Goal: Transaction & Acquisition: Subscribe to service/newsletter

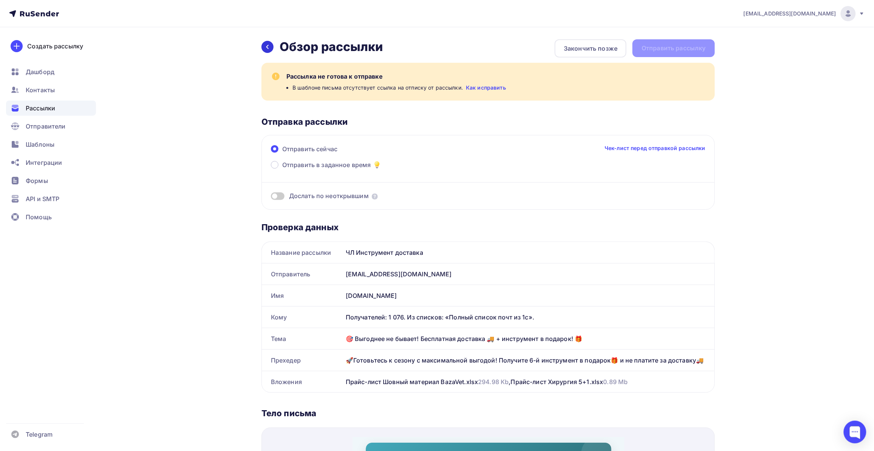
click at [269, 48] on icon at bounding box center [267, 47] width 6 height 6
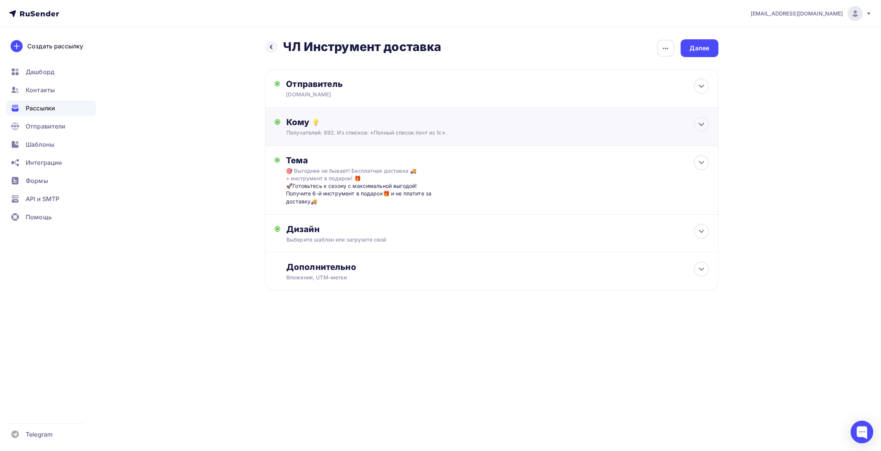
click at [334, 114] on div "Кому Получателей: 892. Из списков: «Полный список почт из 1с». Списки получател…" at bounding box center [491, 127] width 453 height 38
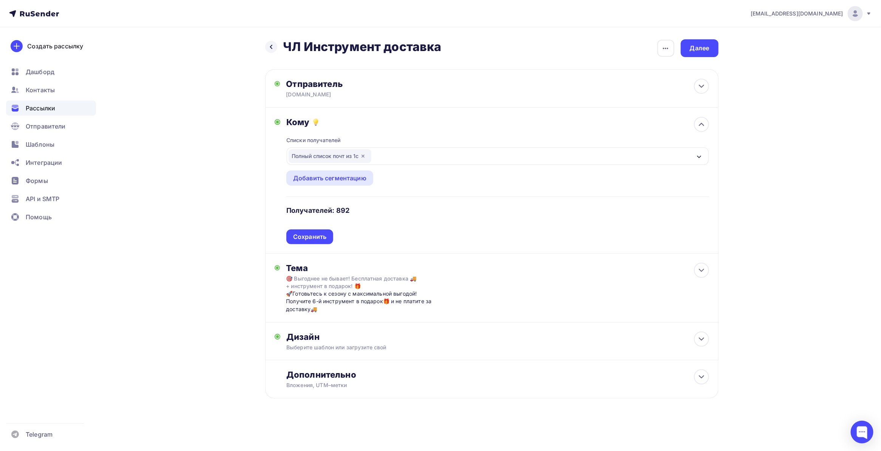
click at [401, 152] on div "Полный список почт из 1с" at bounding box center [497, 155] width 421 height 17
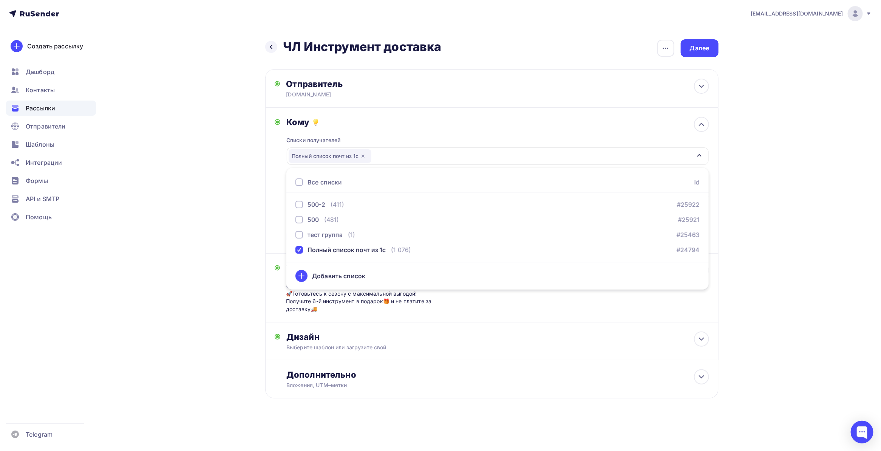
click at [364, 156] on icon "button" at bounding box center [362, 155] width 3 height 3
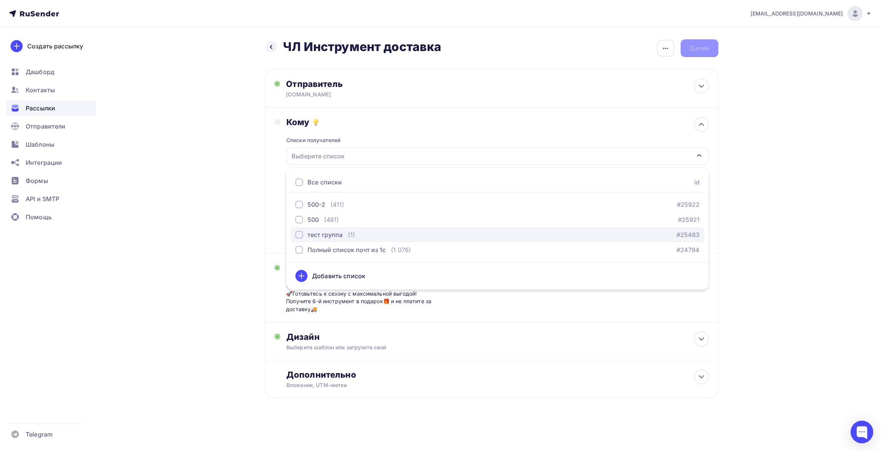
click at [299, 233] on div "button" at bounding box center [299, 235] width 8 height 8
click at [782, 309] on div "bazovayad@yandex.ru Аккаунт Тарифы Выйти Создать рассылку Дашборд Контакты Расс…" at bounding box center [440, 223] width 881 height 447
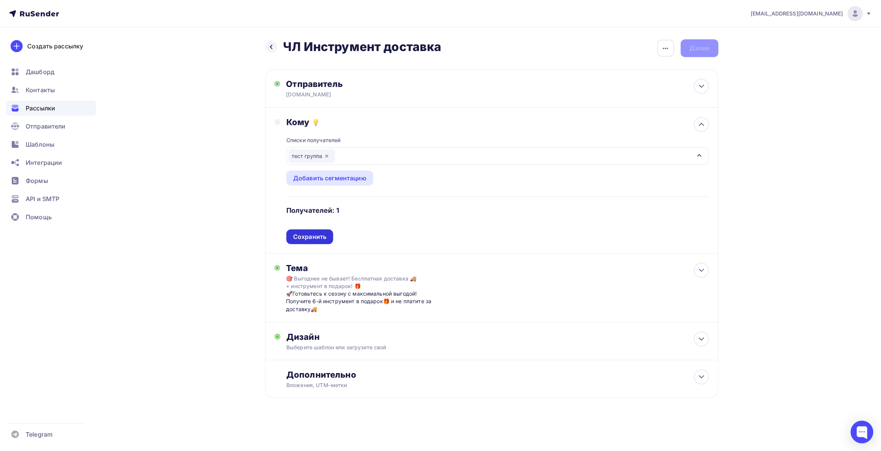
click at [303, 237] on div "Сохранить" at bounding box center [309, 236] width 33 height 9
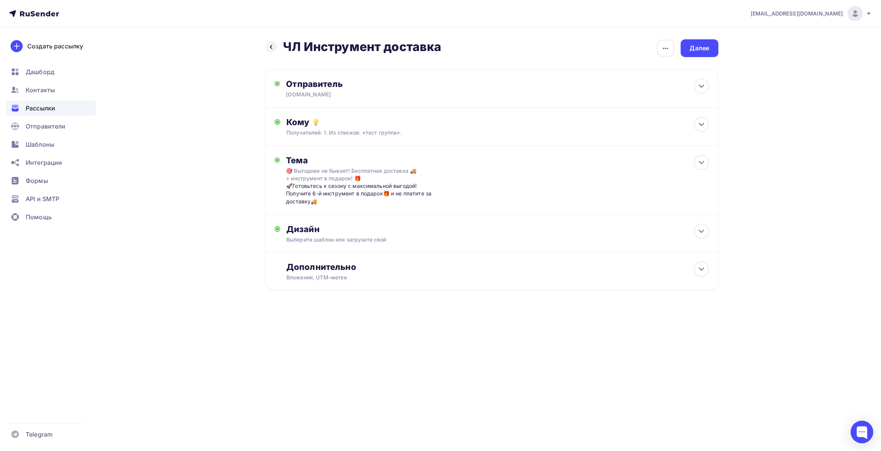
click at [203, 257] on div "Назад ЧЛ Инструмент доставка ЧЛ Инструмент доставка Закончить позже Переименова…" at bounding box center [440, 183] width 619 height 312
click at [759, 57] on div "bazovayad@yandex.ru Аккаунт Тарифы Выйти Создать рассылку Дашборд Контакты Расс…" at bounding box center [440, 169] width 881 height 339
click at [692, 50] on div "Далее" at bounding box center [700, 48] width 20 height 9
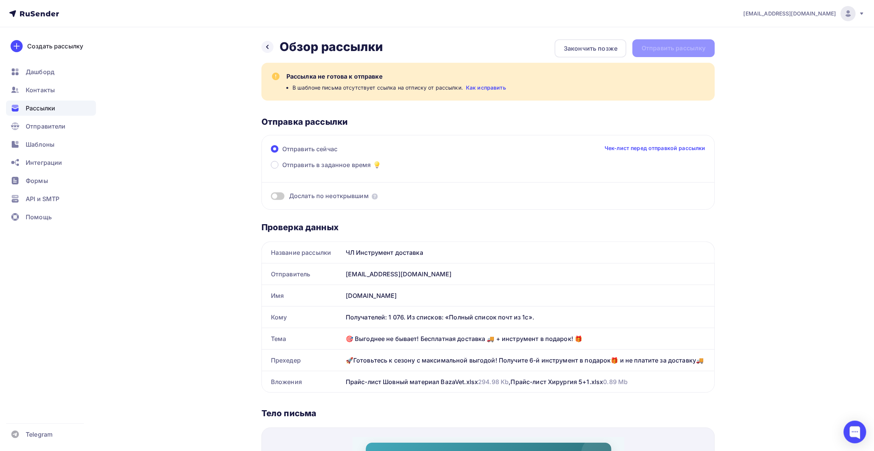
click at [214, 291] on div "Назад Обзор рассылки Обзор рассылки Закончить позже Отправить рассылку Рассылка…" at bounding box center [436, 440] width 619 height 826
click at [482, 89] on link "Как исправить" at bounding box center [486, 88] width 40 height 8
click at [265, 46] on icon at bounding box center [267, 47] width 6 height 6
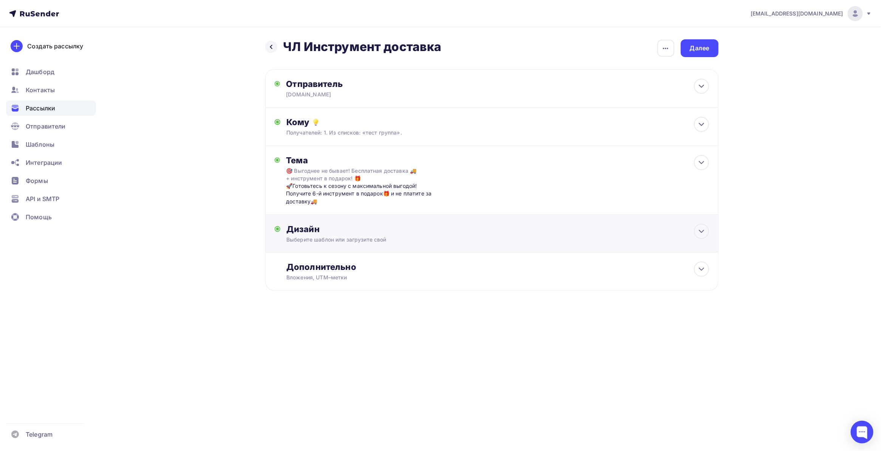
click at [322, 228] on div "Дизайн" at bounding box center [497, 229] width 422 height 11
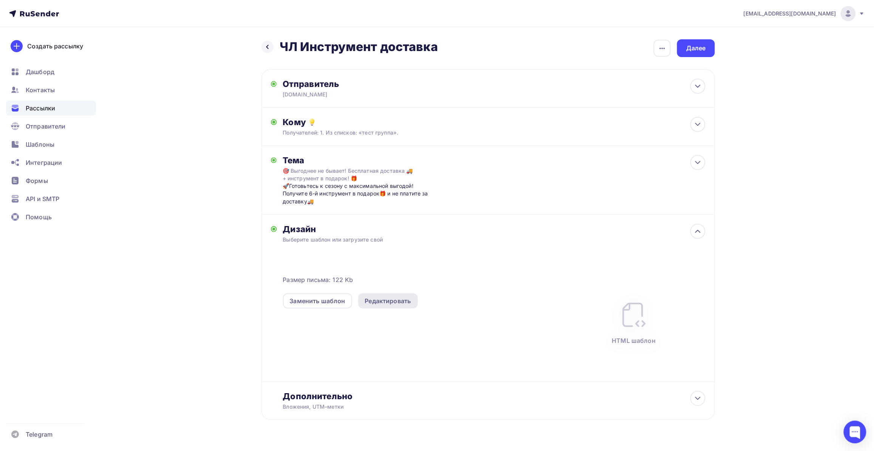
click at [387, 303] on div "Редактировать" at bounding box center [388, 300] width 46 height 9
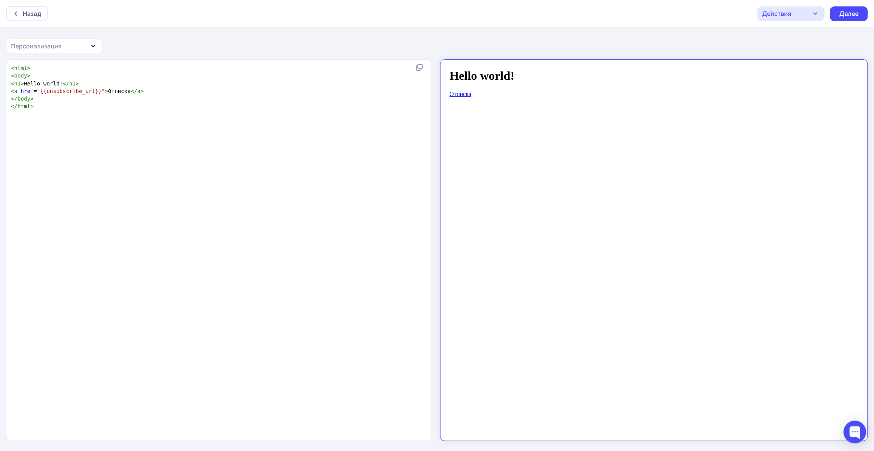
scroll to position [3, 0]
click at [119, 106] on pre "</ html >" at bounding box center [216, 106] width 415 height 8
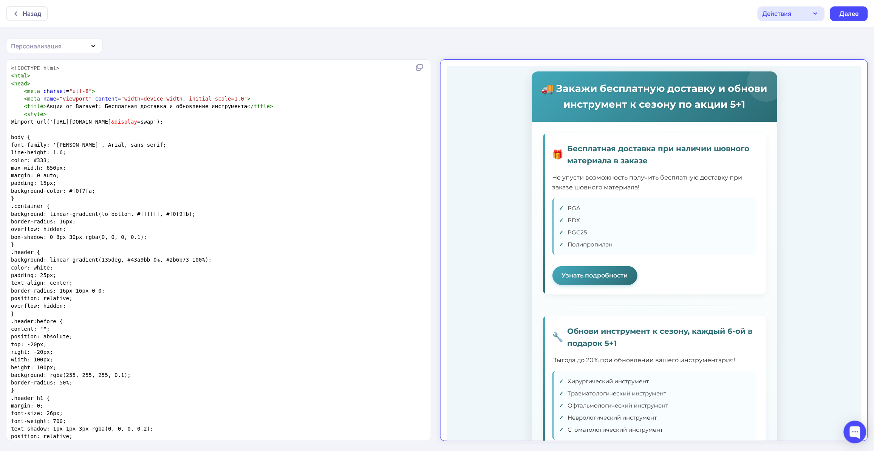
type textarea "<!DOCTYPE html> <html> <head> <meta charset="utf-8"> <meta name="viewport" cont…"
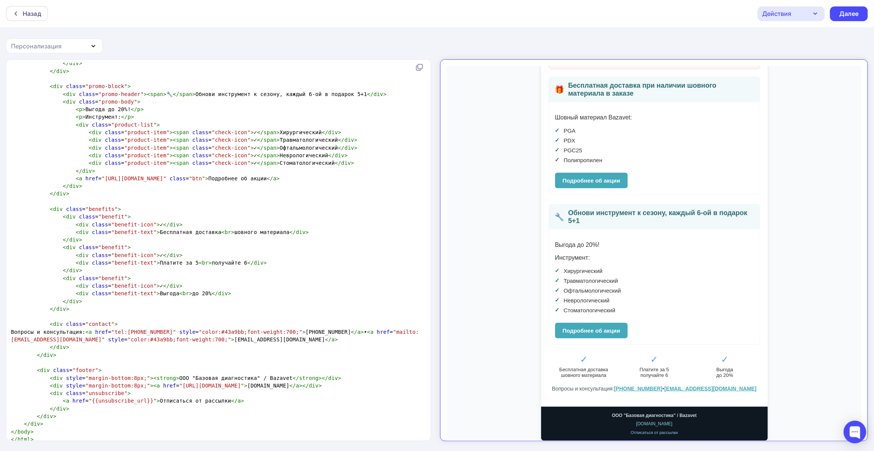
scroll to position [1243, 0]
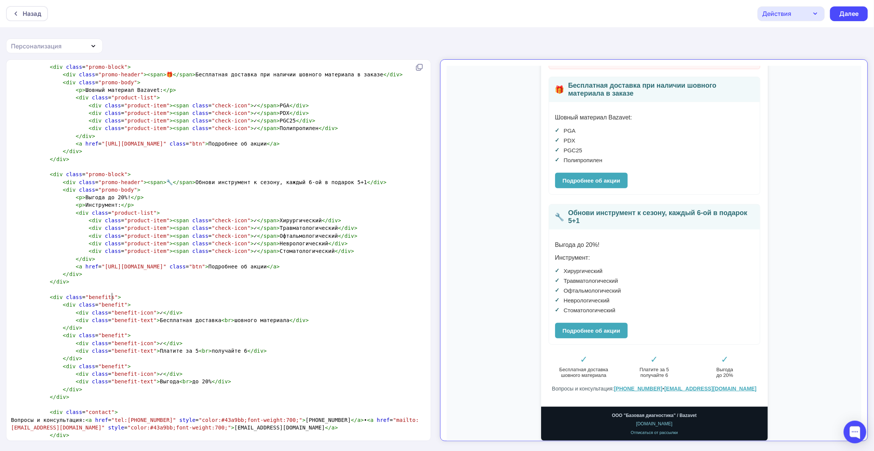
click at [324, 293] on pre "< div class = "benefits" >" at bounding box center [216, 297] width 415 height 8
type textarea "<!DOCTYPE html> <html lang="ru"> <head> <meta charset="UTF-8"> <meta name="view…"
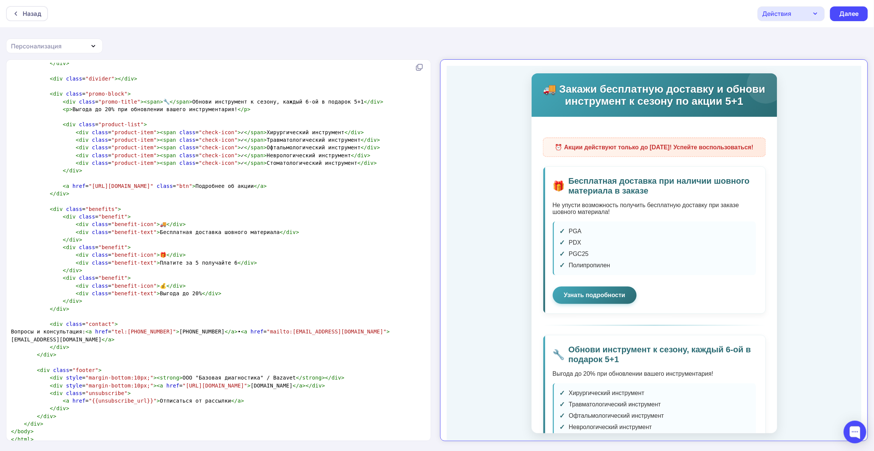
scroll to position [212, 0]
click at [856, 18] on div "Далее" at bounding box center [849, 13] width 38 height 15
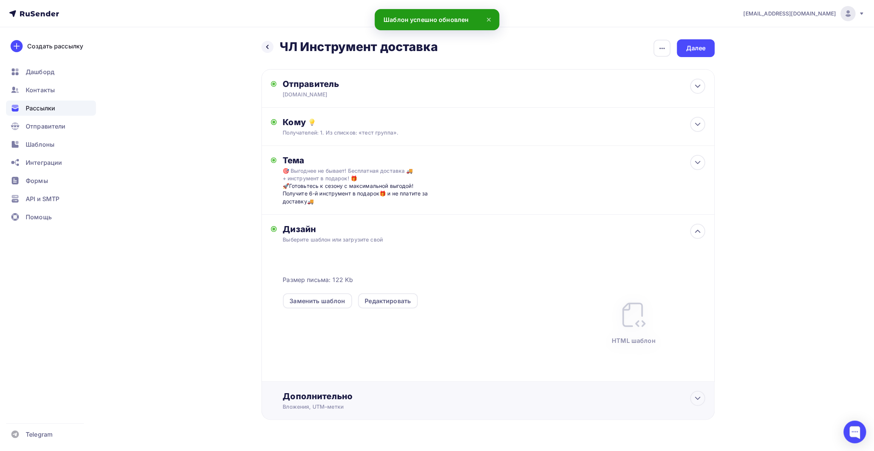
click at [364, 393] on div "Дополнительно" at bounding box center [494, 395] width 422 height 11
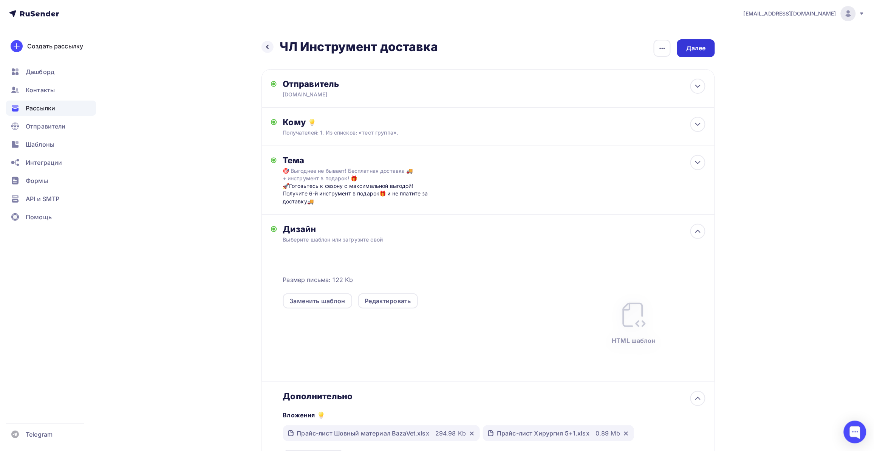
click at [693, 48] on div "Далее" at bounding box center [696, 48] width 20 height 9
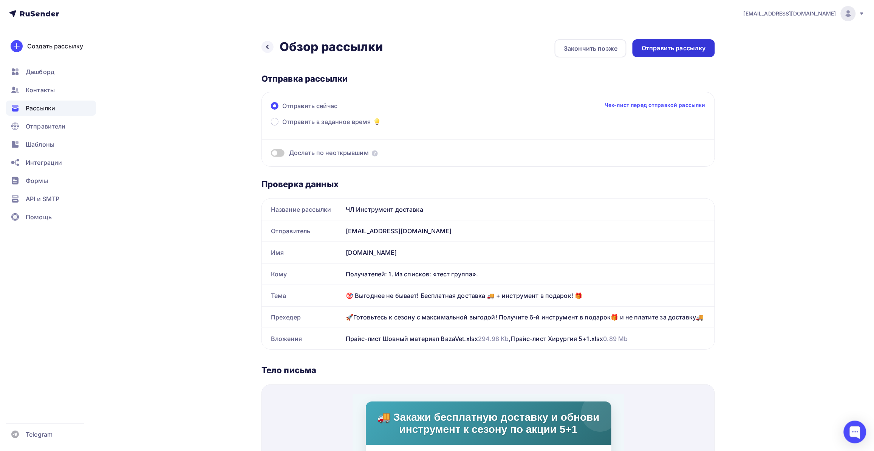
click at [699, 46] on div "Отправить рассылку" at bounding box center [673, 48] width 64 height 9
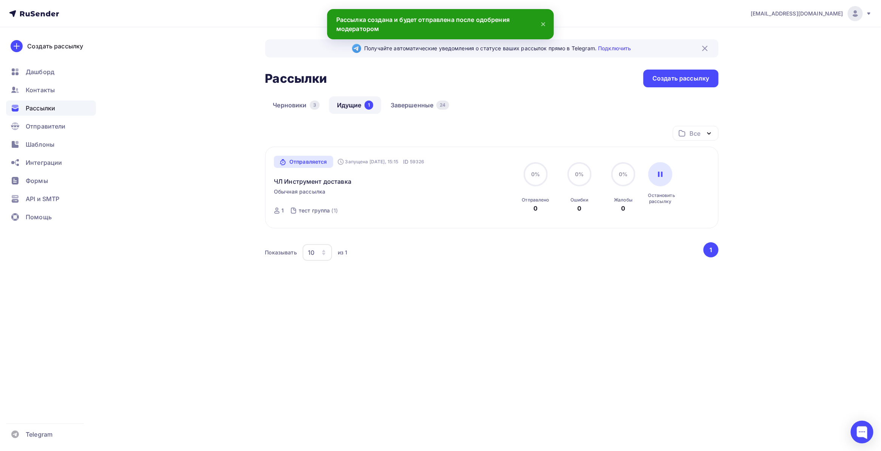
click at [248, 350] on div "bazovayad@yandex.ru Аккаунт Тарифы Выйти Создать рассылку Дашборд Контакты Расс…" at bounding box center [440, 225] width 881 height 451
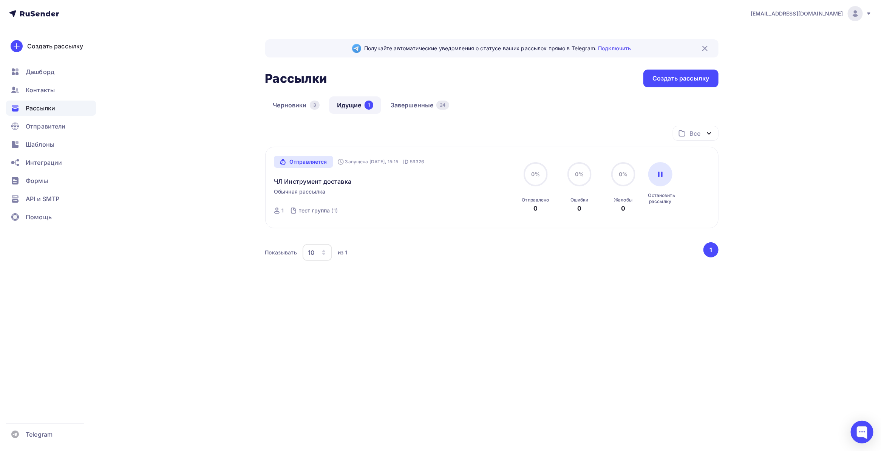
drag, startPoint x: 389, startPoint y: 329, endPoint x: 255, endPoint y: 181, distance: 199.7
click at [390, 329] on div "Получайте автоматические уведомления о статусе ваших рассылок прямо в Telegram.…" at bounding box center [440, 182] width 619 height 310
drag, startPoint x: 371, startPoint y: 185, endPoint x: 341, endPoint y: 186, distance: 30.2
click at [371, 185] on div "ЧЛ Инструмент доставка" at bounding box center [360, 177] width 172 height 18
click at [316, 183] on link "ЧЛ Инструмент доставка" at bounding box center [312, 181] width 77 height 9
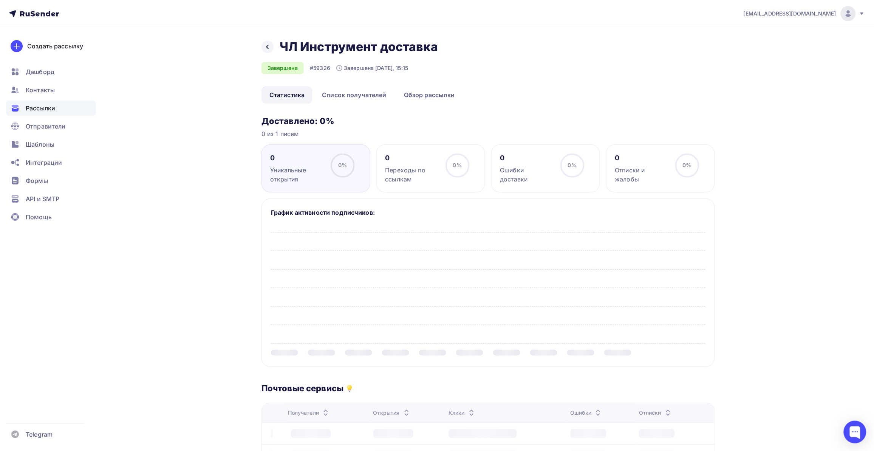
click at [227, 295] on div "Назад ЧЛ Инструмент доставка ЧЛ Инструмент доставка Завершена #59326 Завершена …" at bounding box center [436, 385] width 619 height 716
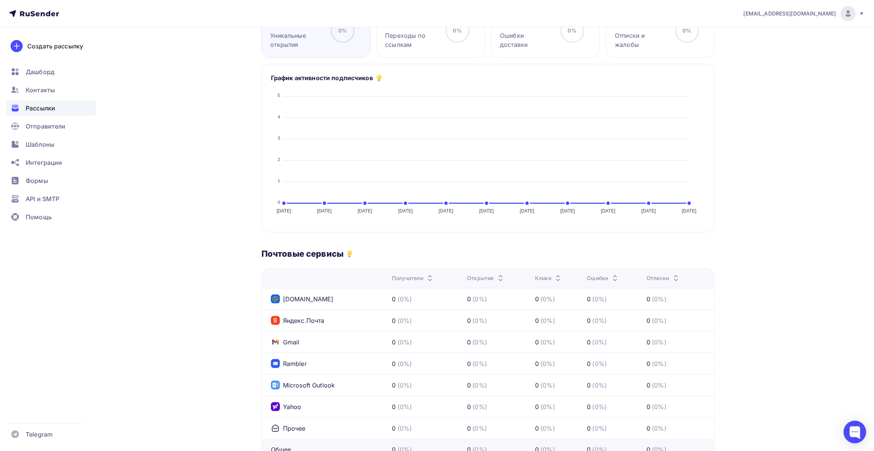
scroll to position [94, 0]
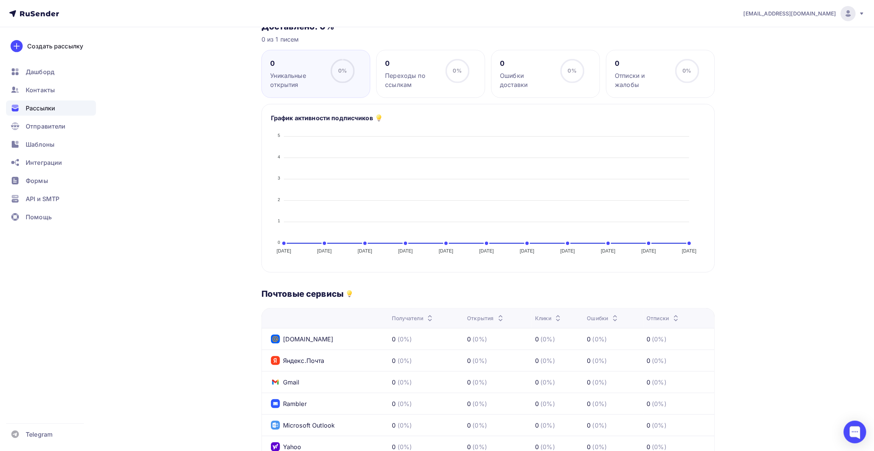
click at [217, 275] on div "Назад ЧЛ Инструмент доставка ЧЛ Инструмент доставка Завершена #59326 Завершена …" at bounding box center [436, 281] width 619 height 697
click at [49, 108] on span "Рассылки" at bounding box center [40, 107] width 29 height 9
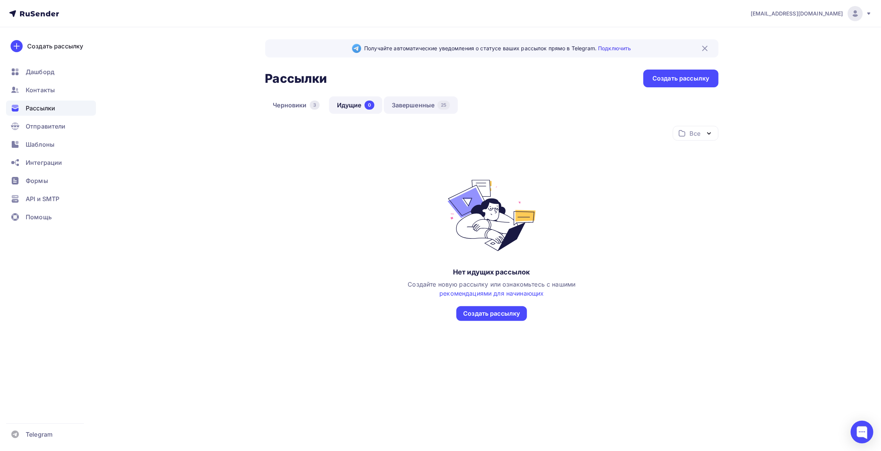
click at [401, 106] on link "Завершенные 25" at bounding box center [421, 104] width 74 height 17
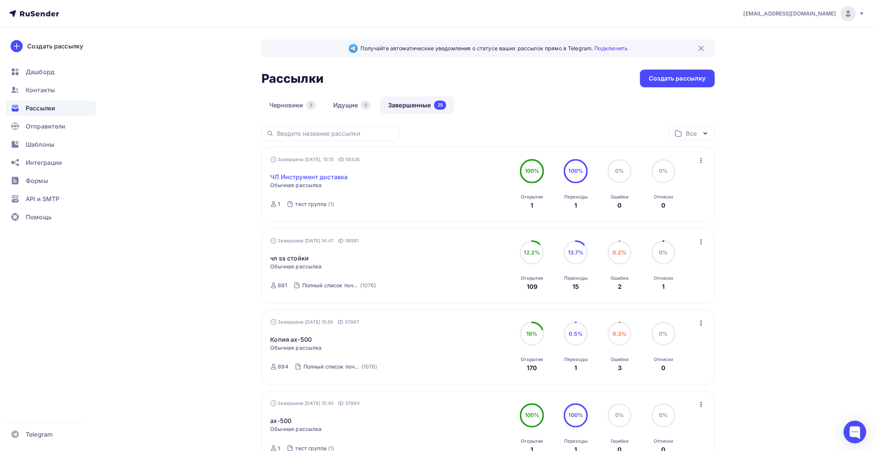
click at [331, 176] on link "ЧЛ Инструмент доставка" at bounding box center [308, 176] width 77 height 9
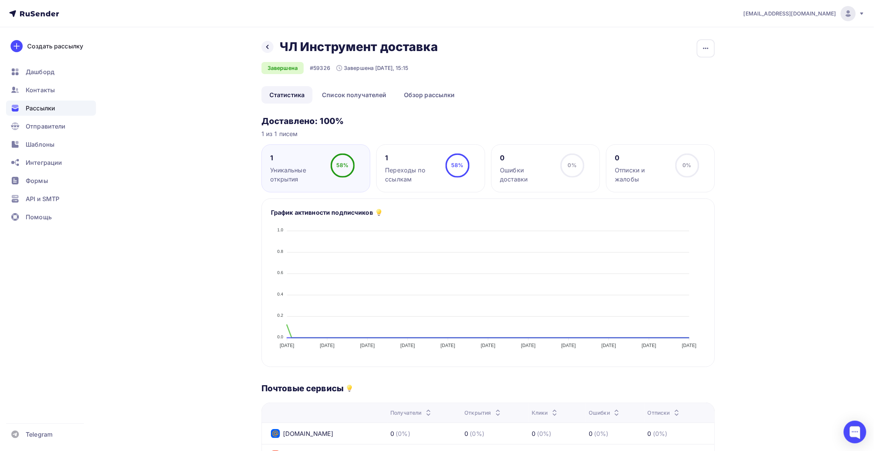
click at [433, 128] on div "Доставлено: 100% 1 из 1 писем 1 Уникальные открытия 58% 58% 1 Переходы по ссылк…" at bounding box center [487, 405] width 453 height 579
click at [706, 46] on icon "button" at bounding box center [705, 48] width 9 height 9
click at [502, 101] on ul "Статистика Список получателей Обзор рассылки" at bounding box center [487, 94] width 453 height 17
click at [432, 91] on link "Обзор рассылки" at bounding box center [429, 94] width 67 height 17
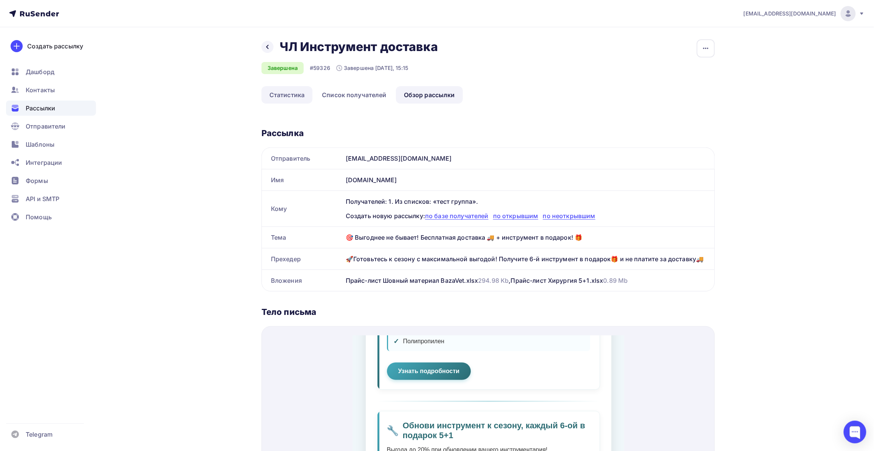
click at [298, 95] on link "Статистика" at bounding box center [286, 94] width 51 height 17
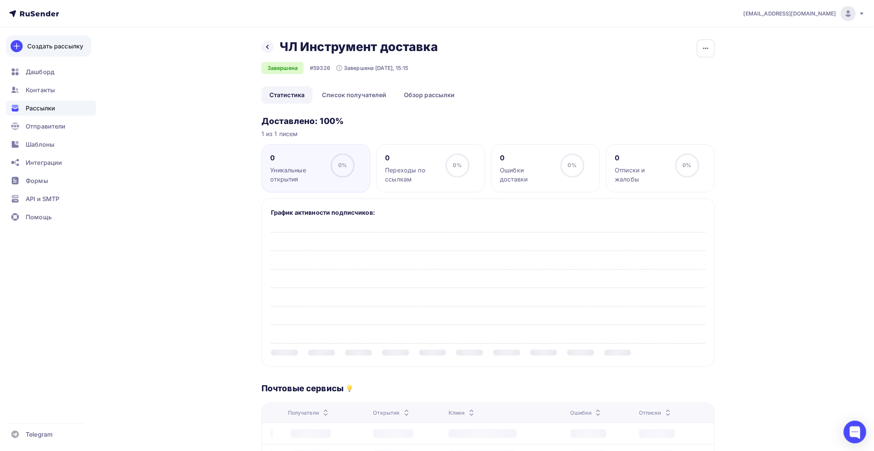
click at [44, 46] on div "Создать рассылку" at bounding box center [55, 46] width 56 height 9
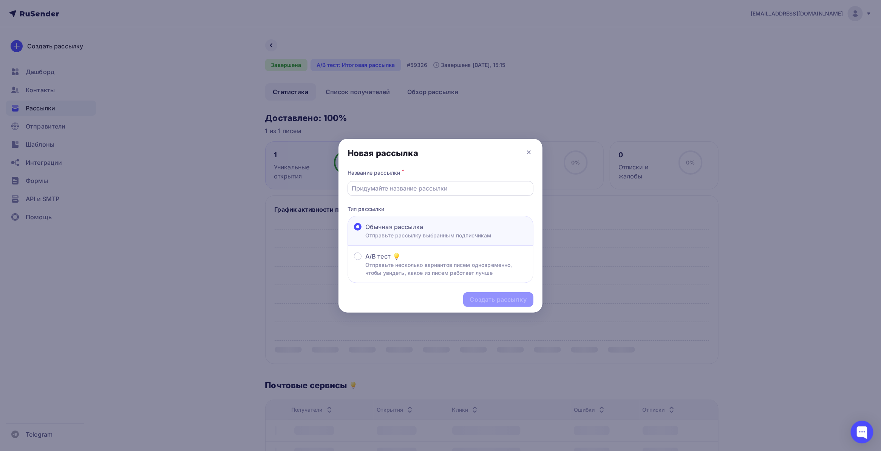
click at [425, 190] on input "text" at bounding box center [440, 188] width 177 height 9
click at [396, 184] on input "text" at bounding box center [440, 188] width 177 height 9
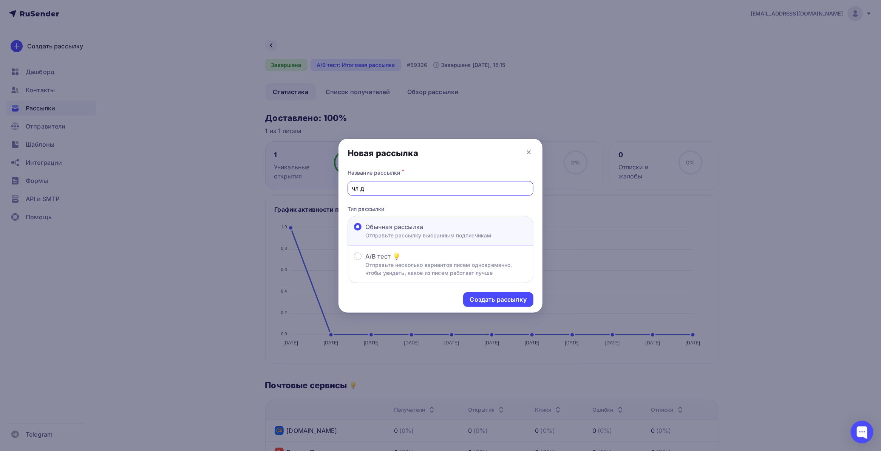
drag, startPoint x: 388, startPoint y: 189, endPoint x: 361, endPoint y: 188, distance: 26.5
click at [361, 188] on input "чл д" at bounding box center [440, 188] width 177 height 9
type input "чл 15.09"
click at [486, 301] on div "Создать рассылку" at bounding box center [498, 299] width 57 height 9
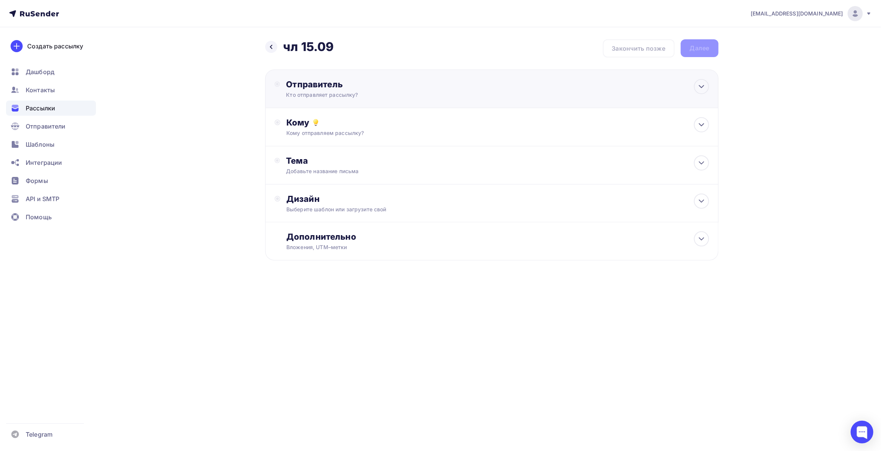
click at [321, 91] on div "Кто отправляет рассылку?" at bounding box center [359, 95] width 147 height 8
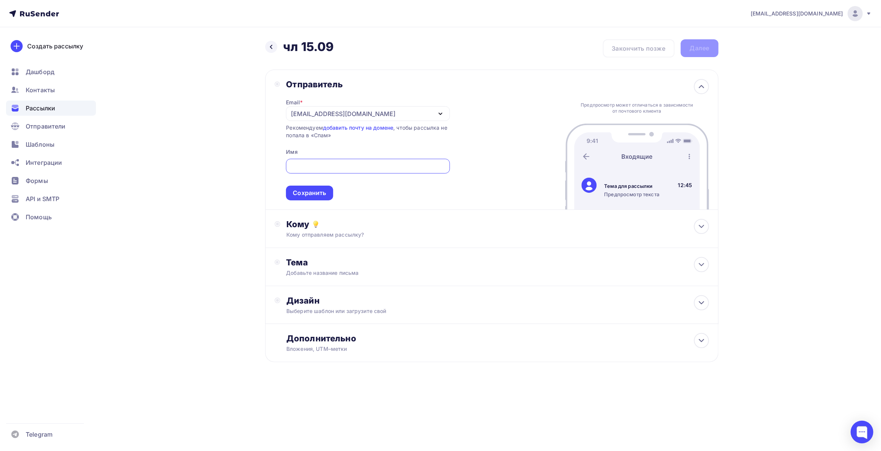
click at [45, 102] on div "Рассылки" at bounding box center [51, 107] width 90 height 15
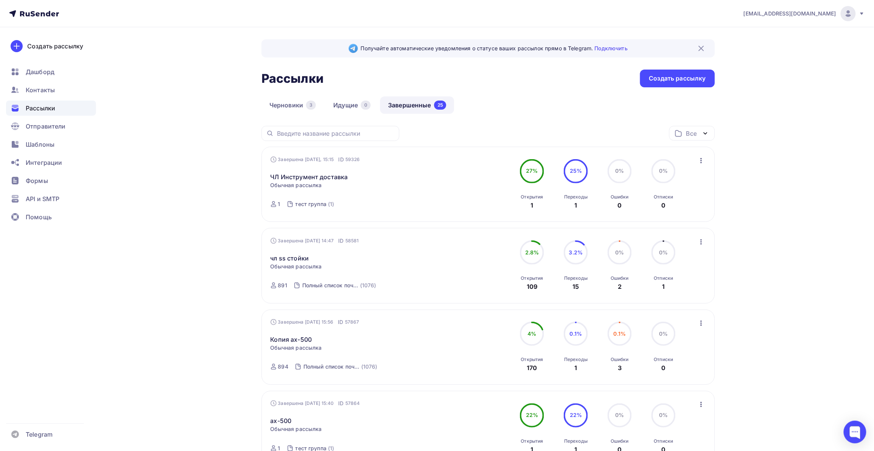
click at [702, 159] on icon "button" at bounding box center [700, 160] width 9 height 9
click at [678, 204] on link "Копировать в новую" at bounding box center [667, 210] width 86 height 15
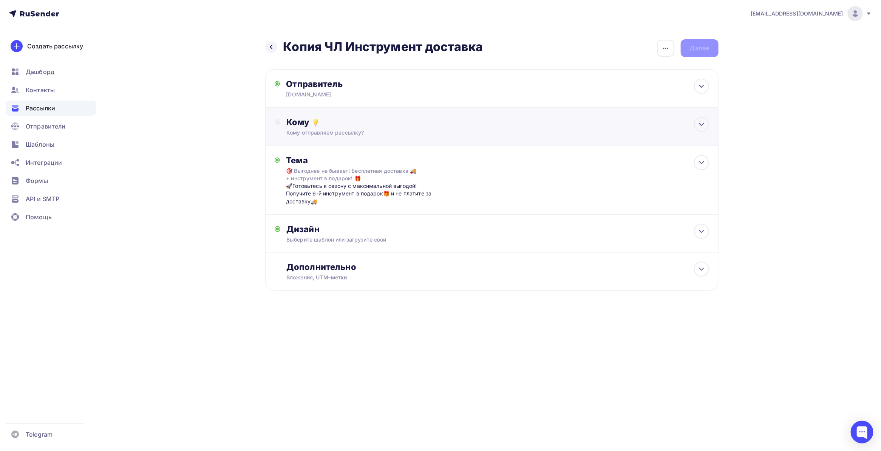
click at [342, 120] on div "Кому" at bounding box center [497, 122] width 422 height 11
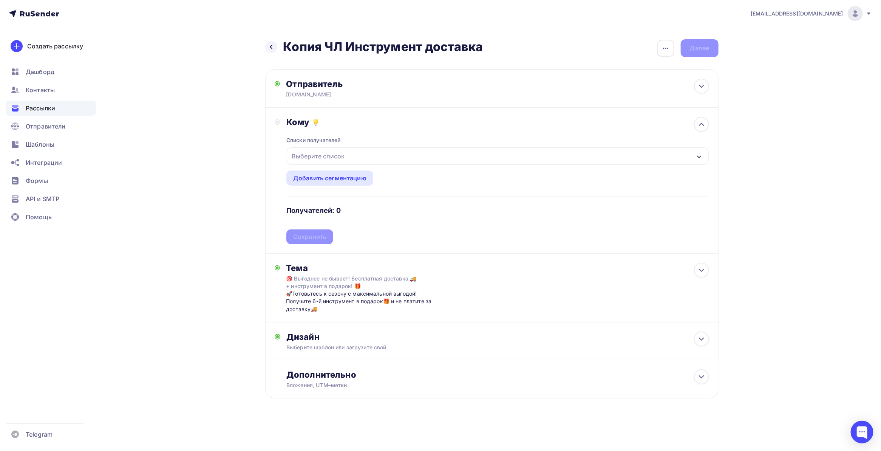
click at [350, 151] on div "Выберите список" at bounding box center [497, 155] width 421 height 17
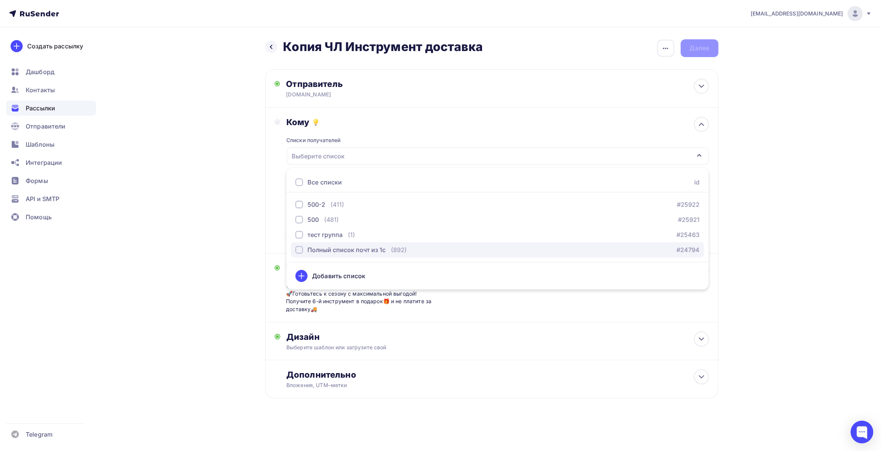
click at [305, 246] on div "Полный список почт из 1с" at bounding box center [340, 249] width 90 height 9
drag, startPoint x: 206, startPoint y: 246, endPoint x: 220, endPoint y: 248, distance: 14.1
click at [207, 246] on div "Назад Копия ЧЛ Инструмент доставка Копия ЧЛ Инструмент доставка Закончить позже…" at bounding box center [440, 237] width 619 height 420
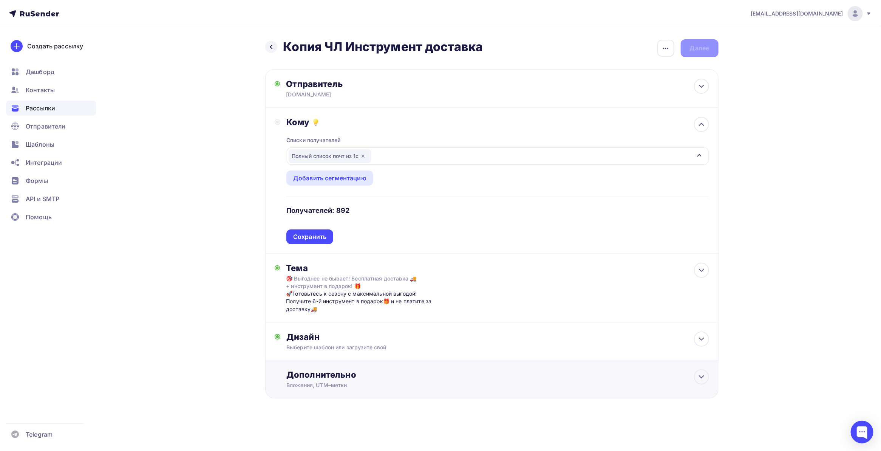
click at [352, 377] on div "Дополнительно" at bounding box center [497, 374] width 422 height 11
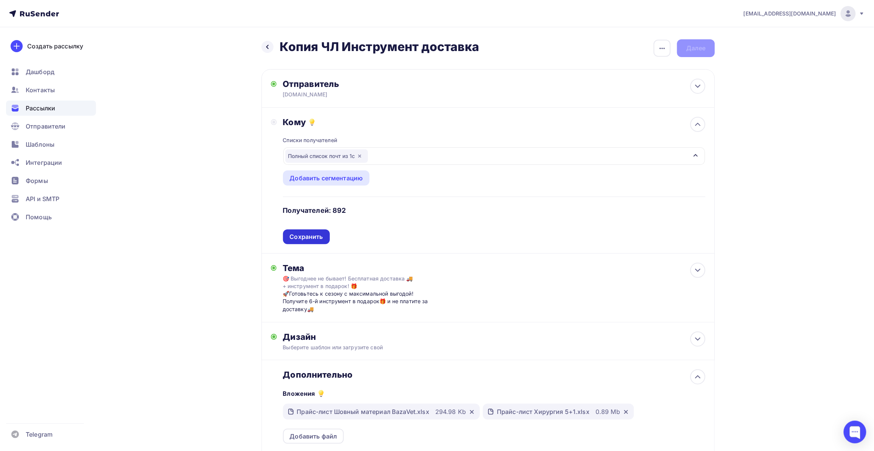
click at [305, 238] on div "Сохранить" at bounding box center [306, 236] width 33 height 9
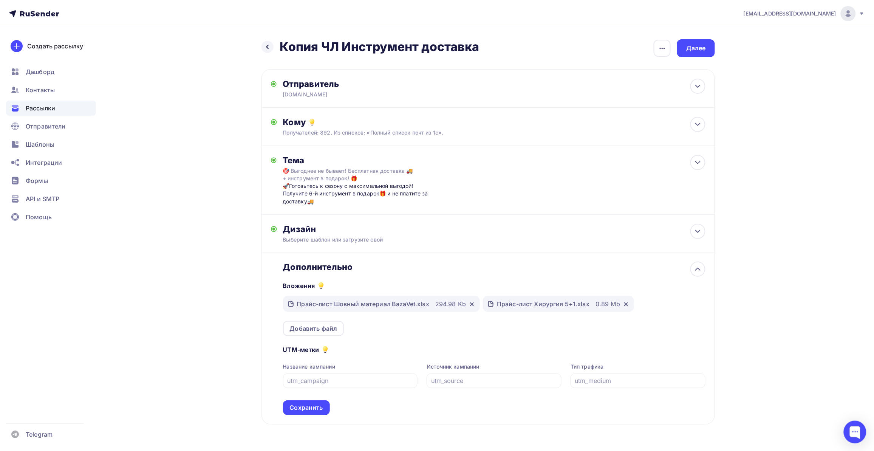
click at [225, 261] on div "Назад Копия ЧЛ Инструмент доставка Копия ЧЛ Инструмент доставка Закончить позже…" at bounding box center [436, 250] width 619 height 446
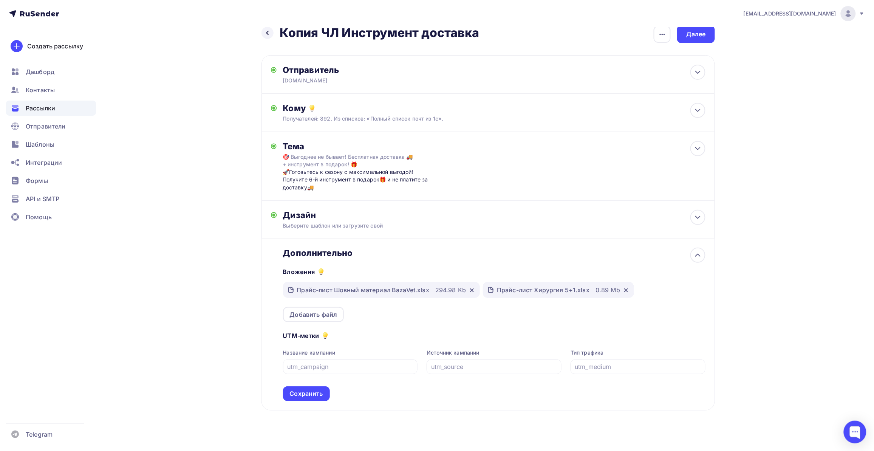
scroll to position [22, 0]
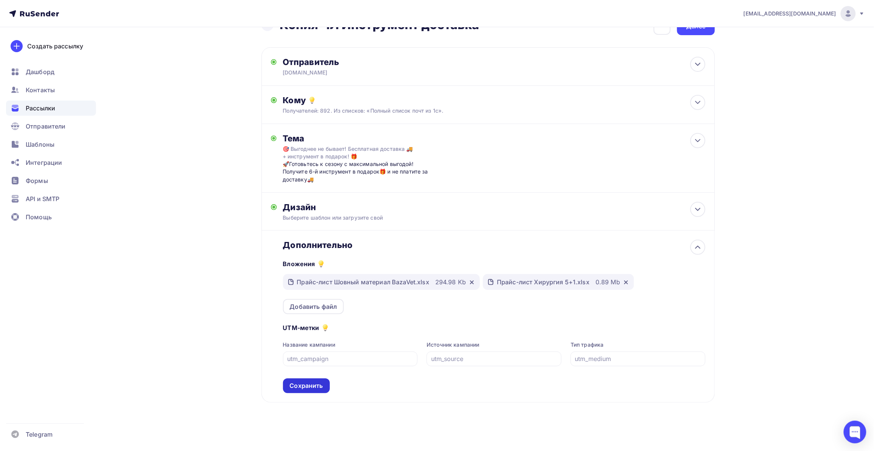
click at [314, 390] on div "Сохранить" at bounding box center [306, 385] width 47 height 15
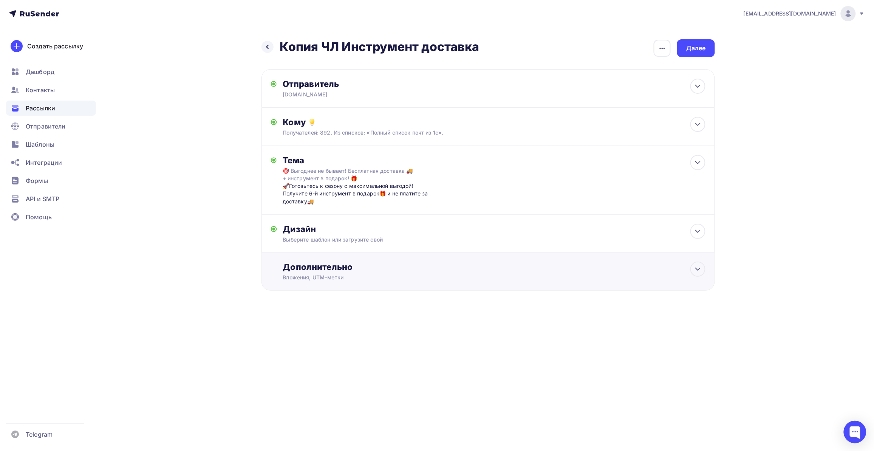
scroll to position [0, 0]
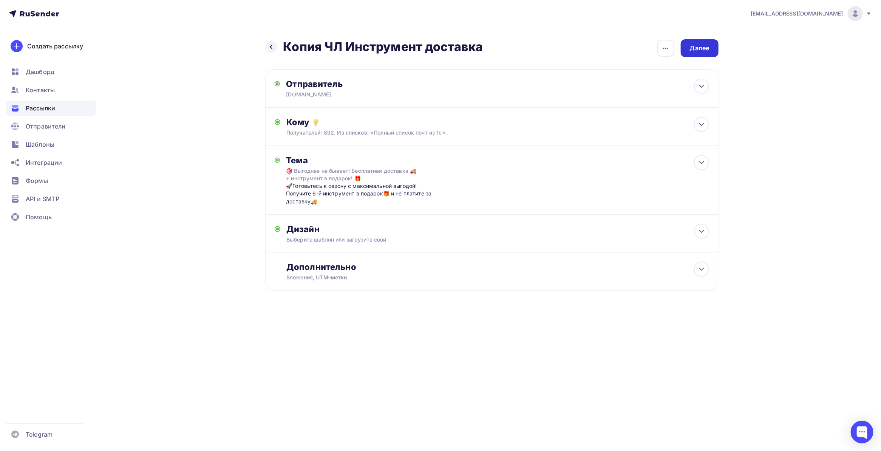
click at [713, 50] on div "Далее" at bounding box center [700, 48] width 38 height 18
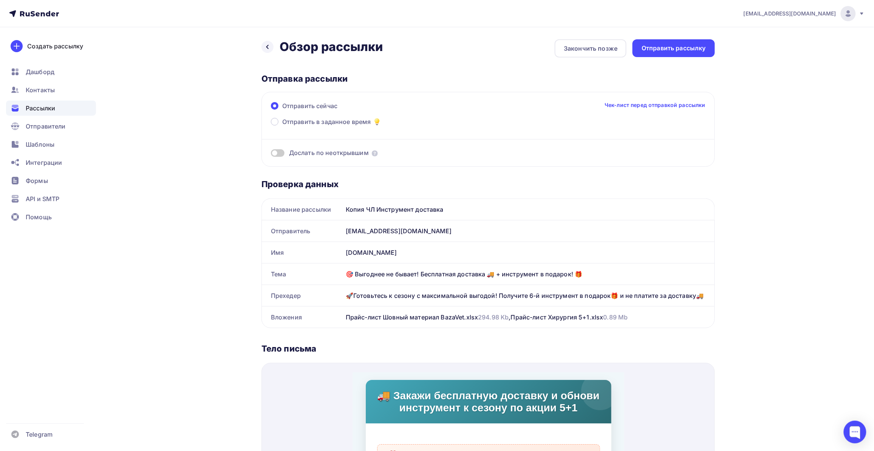
click at [230, 208] on div "Назад Обзор рассылки Обзор рассылки Закончить позже Отправить рассылку Отправка…" at bounding box center [436, 408] width 619 height 762
click at [670, 44] on div "Отправить рассылку" at bounding box center [673, 48] width 64 height 9
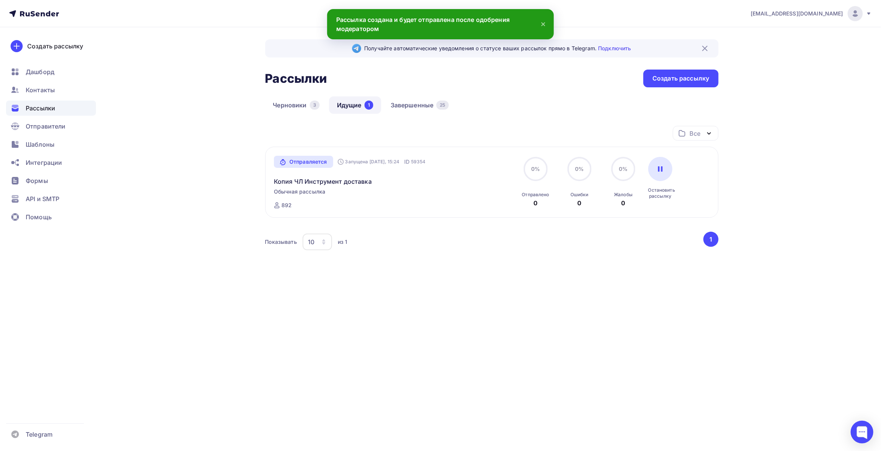
click at [204, 231] on div "Получайте автоматические уведомления о статусе ваших рассылок прямо в Telegram.…" at bounding box center [440, 177] width 619 height 300
click at [189, 137] on div "Получайте автоматические уведомления о статусе ваших рассылок прямо в Telegram.…" at bounding box center [440, 177] width 619 height 300
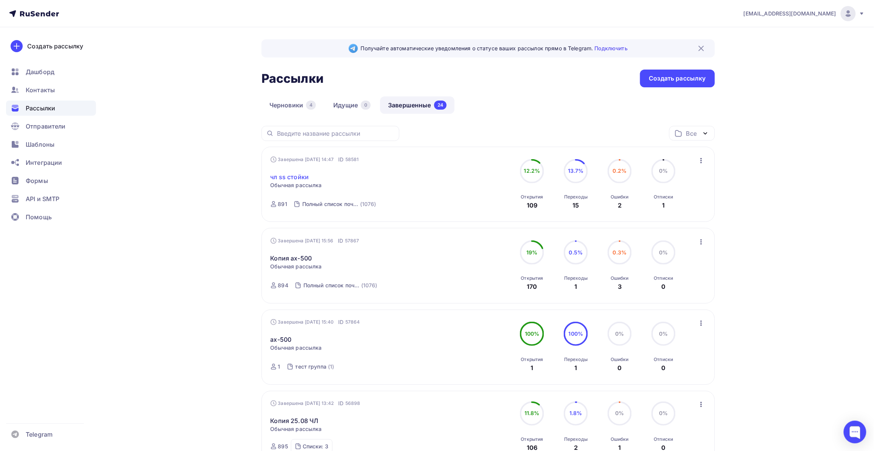
click at [300, 176] on link "чл ss стойки" at bounding box center [289, 176] width 39 height 9
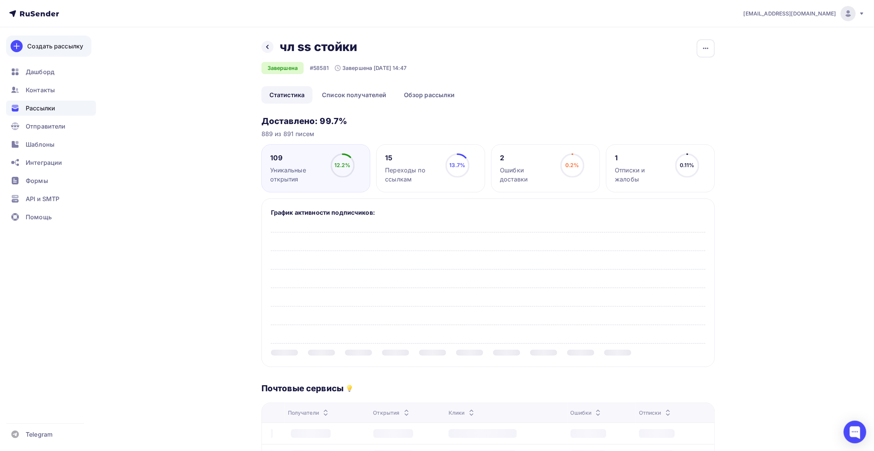
click at [50, 48] on div "Создать рассылку" at bounding box center [55, 46] width 56 height 9
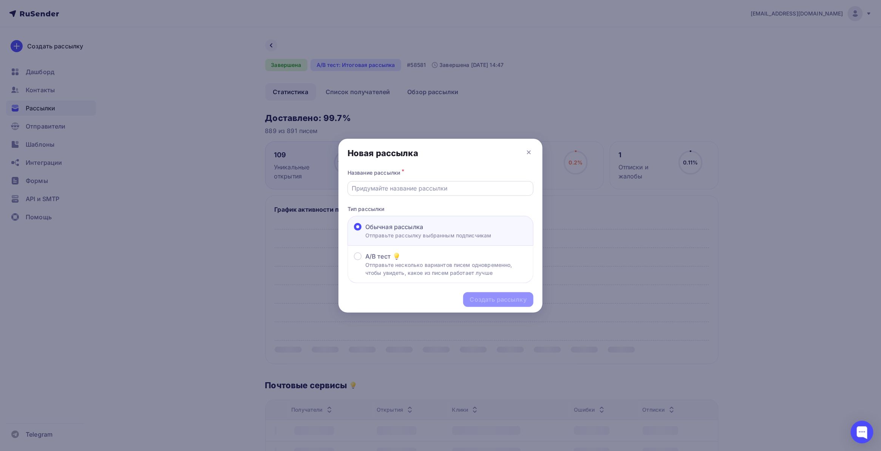
click at [409, 191] on input "text" at bounding box center [440, 188] width 177 height 9
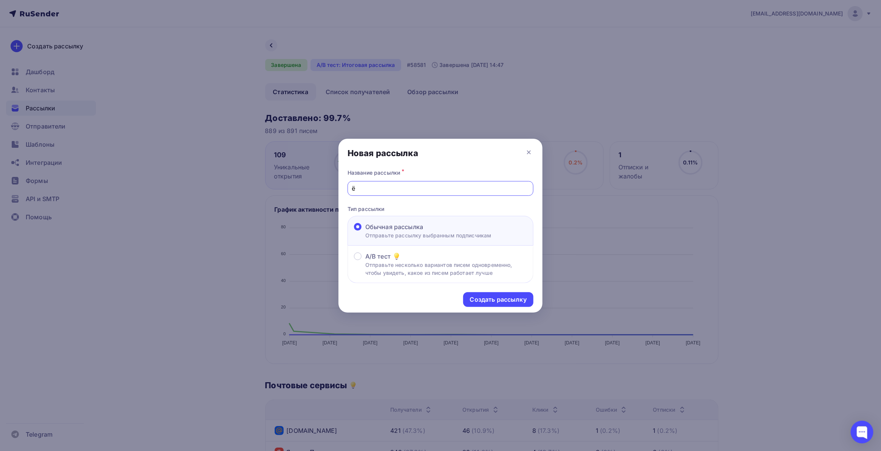
click at [478, 288] on div "Создать рассылку" at bounding box center [440, 299] width 204 height 33
click at [480, 295] on div "Создать рассылку" at bounding box center [498, 299] width 70 height 15
click at [397, 169] on div "Название рассылки *" at bounding box center [440, 172] width 186 height 11
click at [400, 196] on span "Слишком короткое название" at bounding box center [383, 199] width 73 height 7
click at [399, 193] on div "ё" at bounding box center [440, 188] width 186 height 15
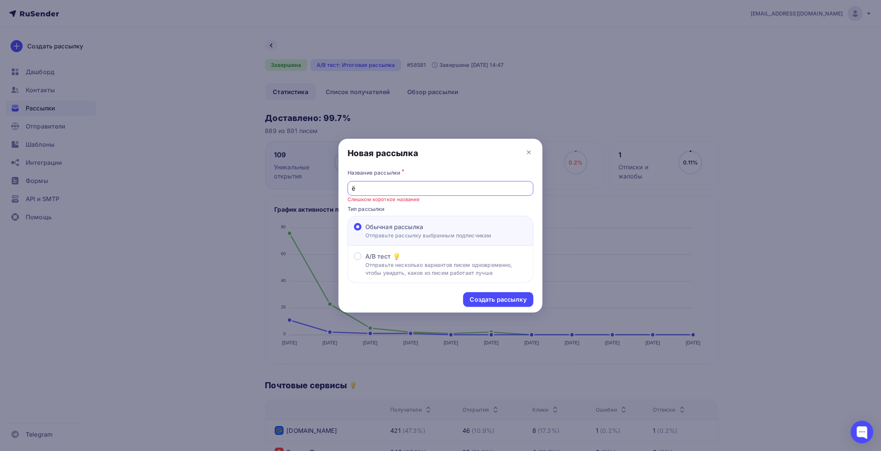
click at [400, 192] on input "ё" at bounding box center [440, 188] width 177 height 9
type input "ёё12ё"
click at [493, 302] on div "Создать рассылку" at bounding box center [498, 299] width 57 height 9
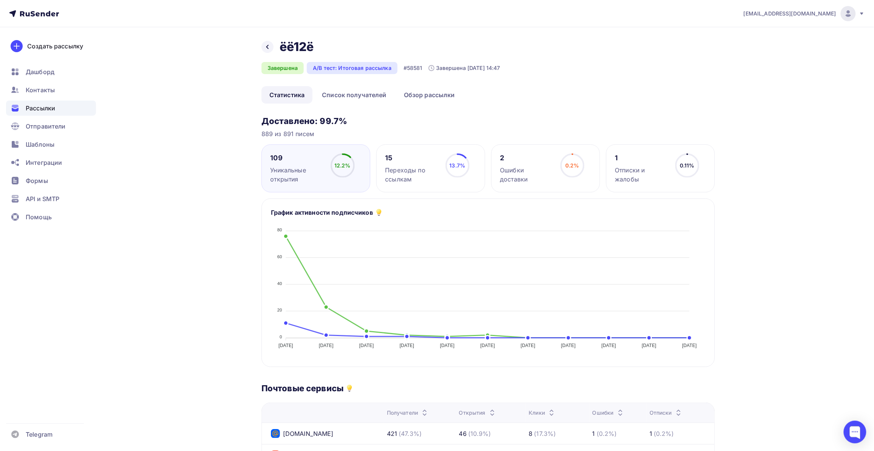
click at [140, 94] on div "Назад ёё12ё ёё12ё Завершена A/B тест: Итоговая рассылка #58581 Завершена [DATE]…" at bounding box center [436, 375] width 619 height 697
click at [63, 49] on div "Создать рассылку" at bounding box center [55, 46] width 56 height 9
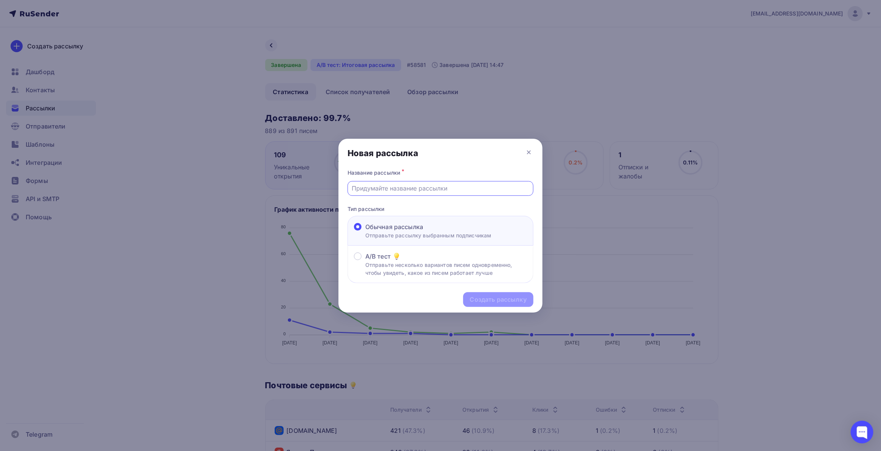
click at [395, 189] on input "text" at bounding box center [440, 188] width 177 height 9
type input "212121"
click at [482, 296] on div "Создать рассылку" at bounding box center [498, 299] width 57 height 9
